Goal: Navigation & Orientation: Find specific page/section

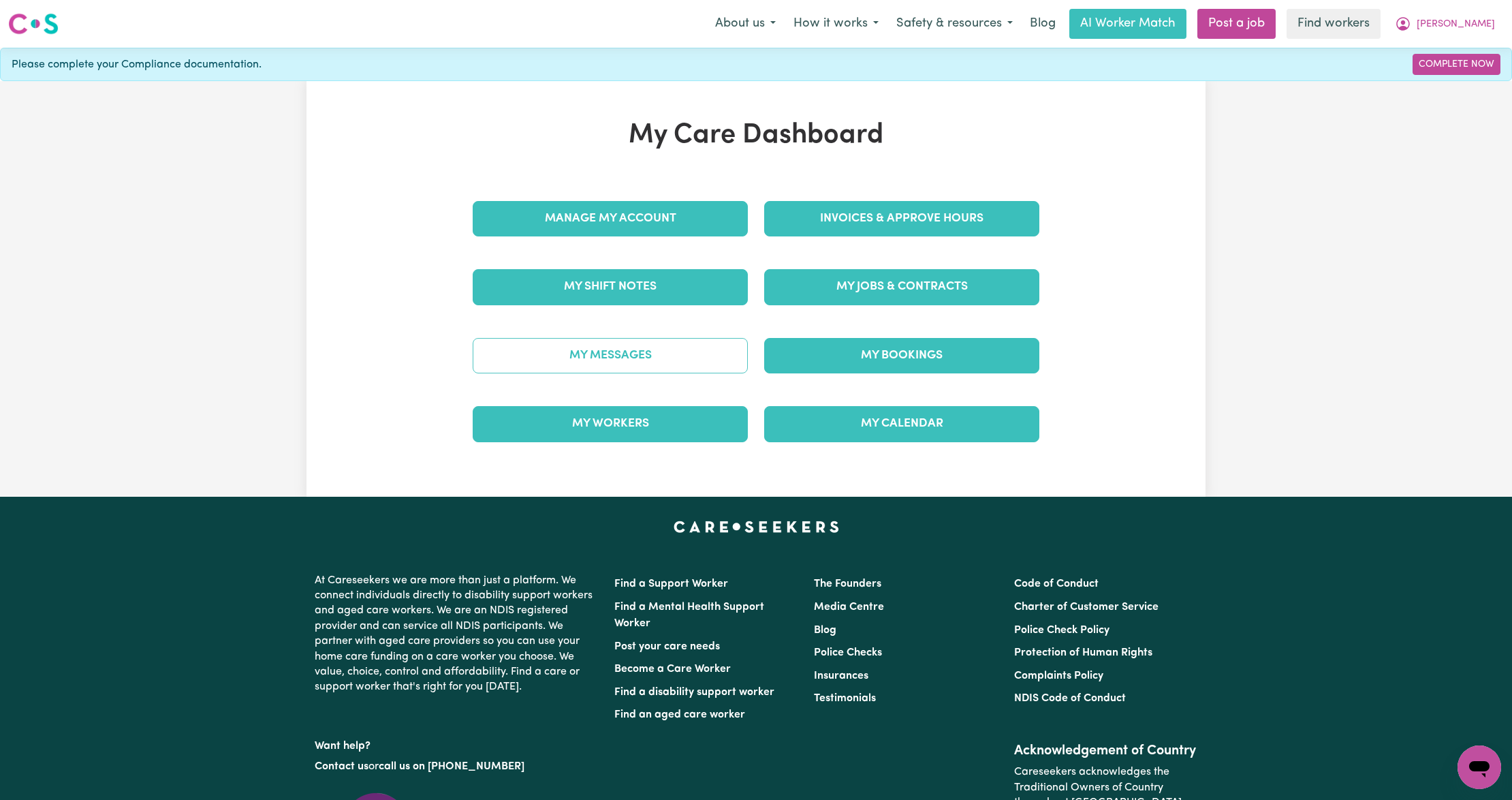
click at [721, 365] on link "My Messages" at bounding box center [610, 356] width 275 height 36
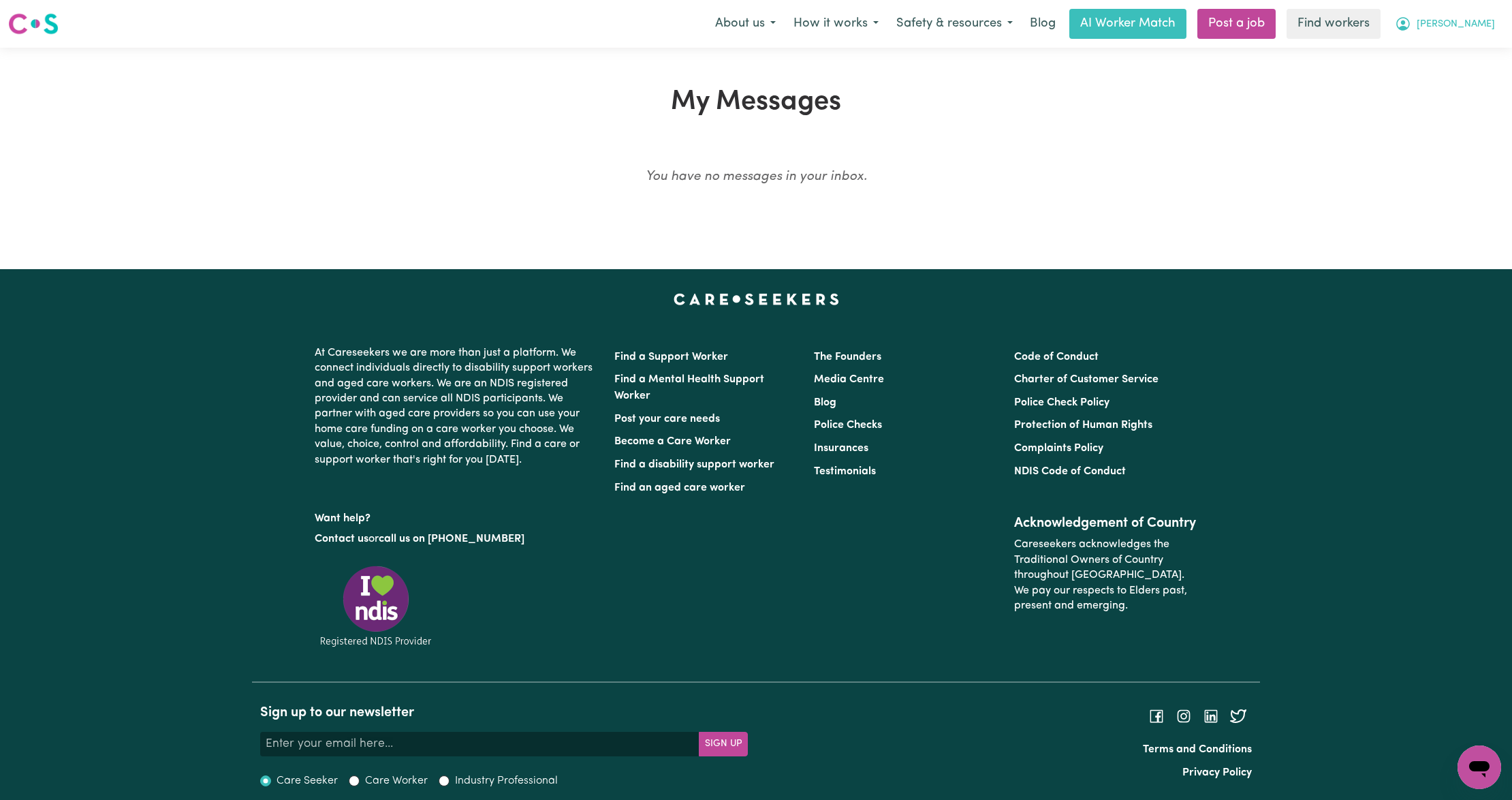
click at [1469, 25] on span "[PERSON_NAME]" at bounding box center [1456, 25] width 78 height 15
click at [1456, 53] on link "My Dashboard" at bounding box center [1449, 53] width 108 height 25
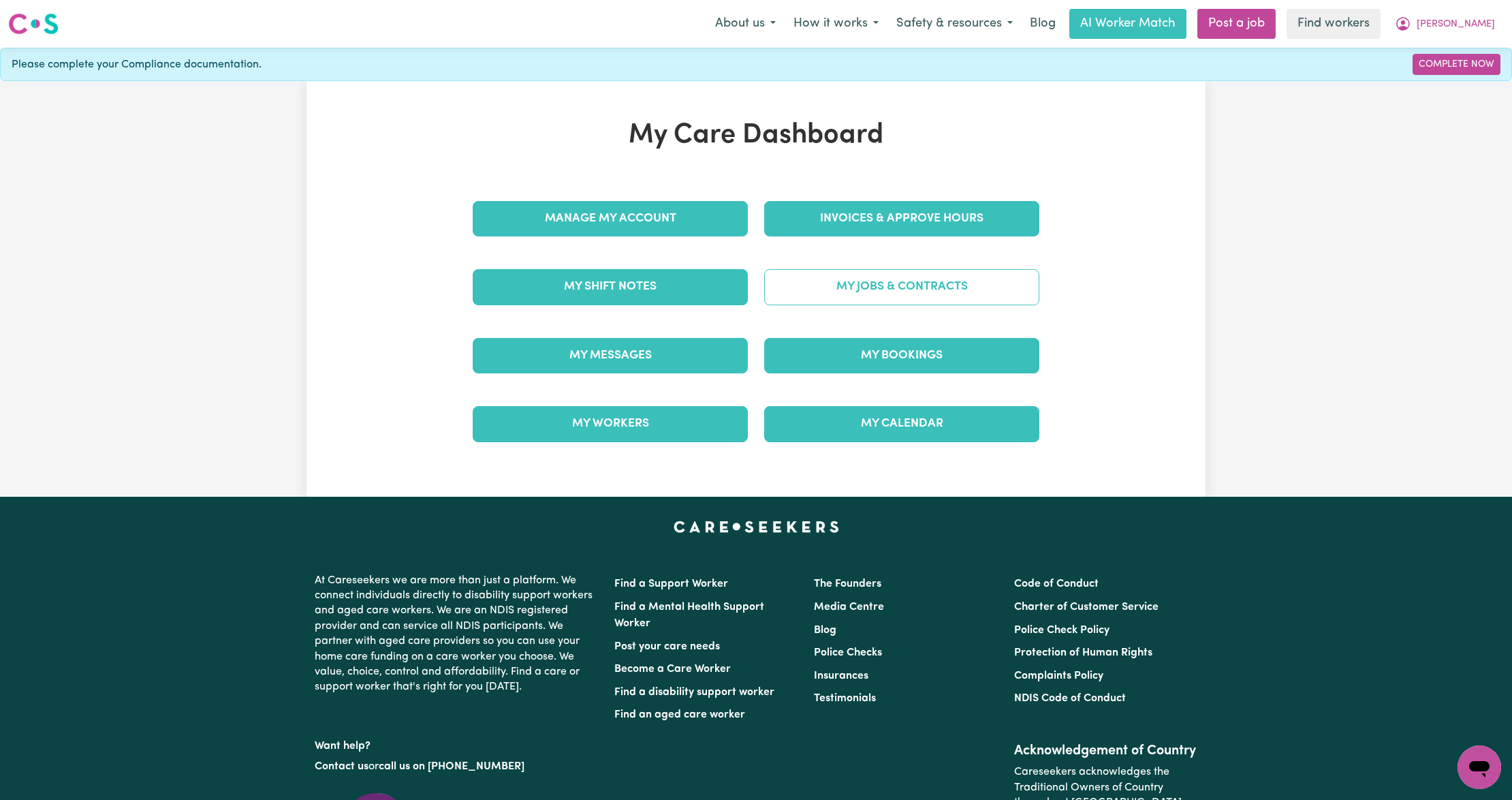
click at [865, 300] on link "My Jobs & Contracts" at bounding box center [902, 287] width 275 height 36
